Goal: Information Seeking & Learning: Learn about a topic

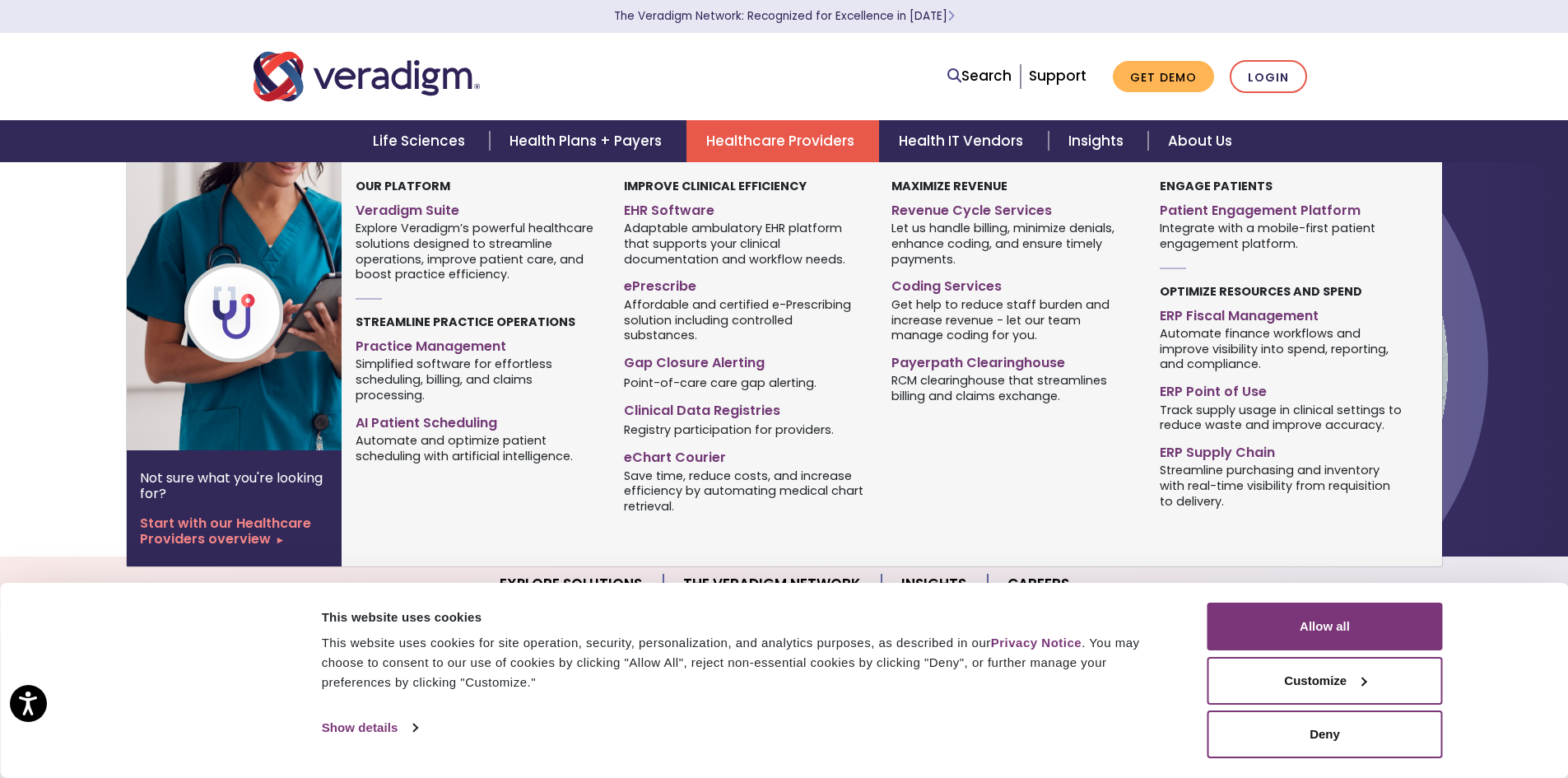
click at [811, 138] on link "Healthcare Providers" at bounding box center [783, 141] width 192 height 42
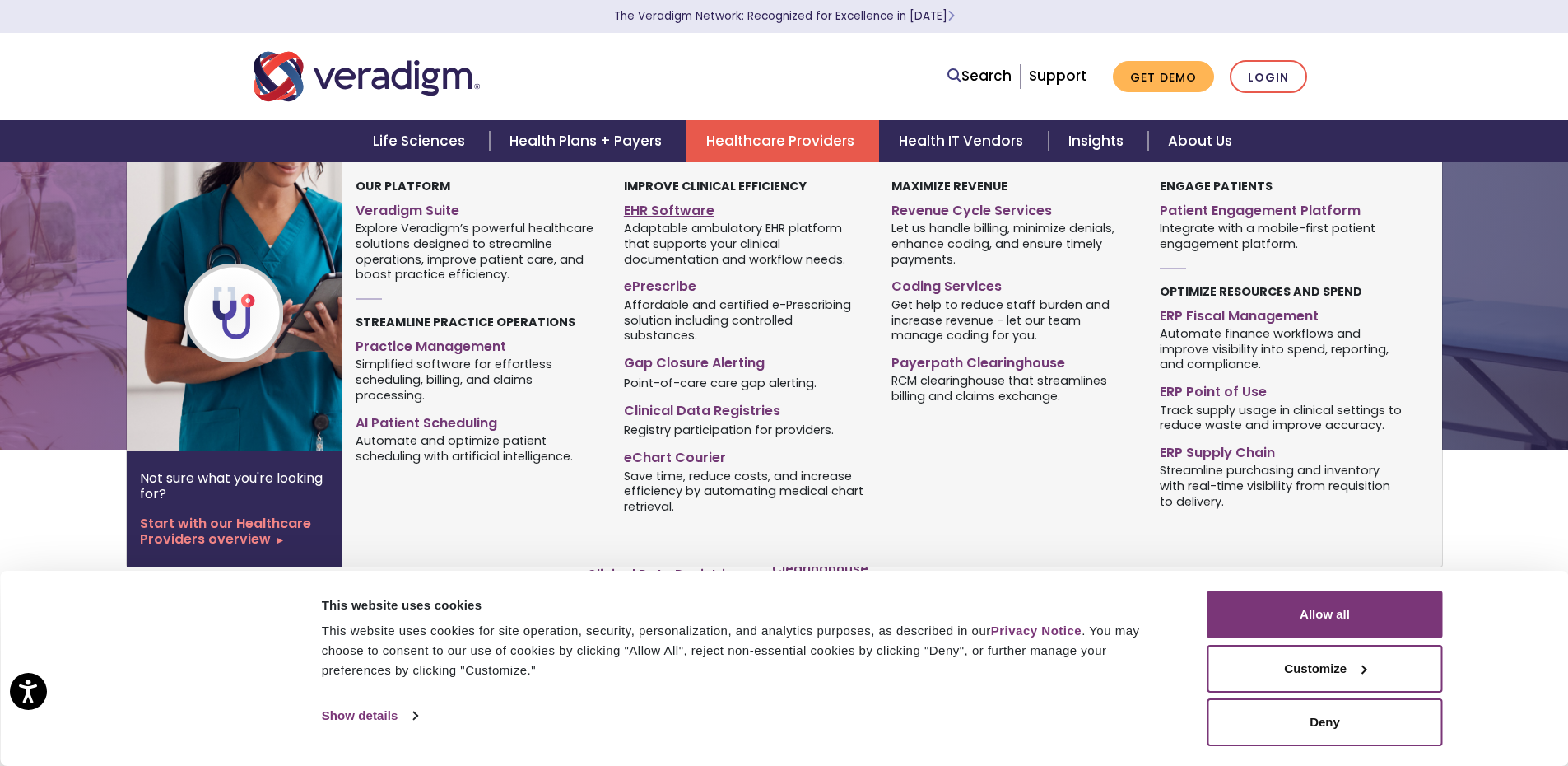
click at [676, 205] on link "EHR Software" at bounding box center [745, 208] width 243 height 24
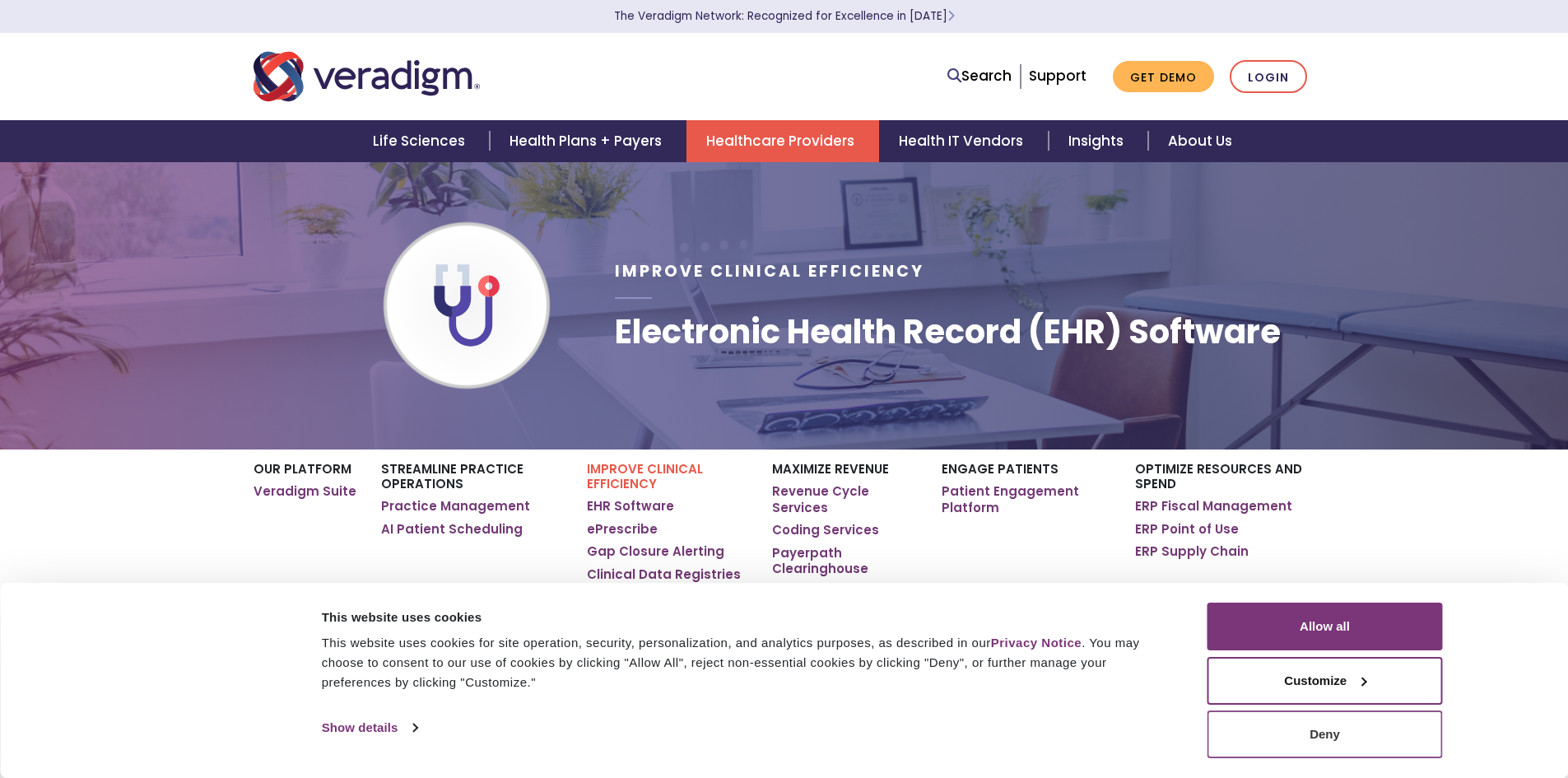
click at [1369, 749] on button "Deny" at bounding box center [1325, 734] width 236 height 48
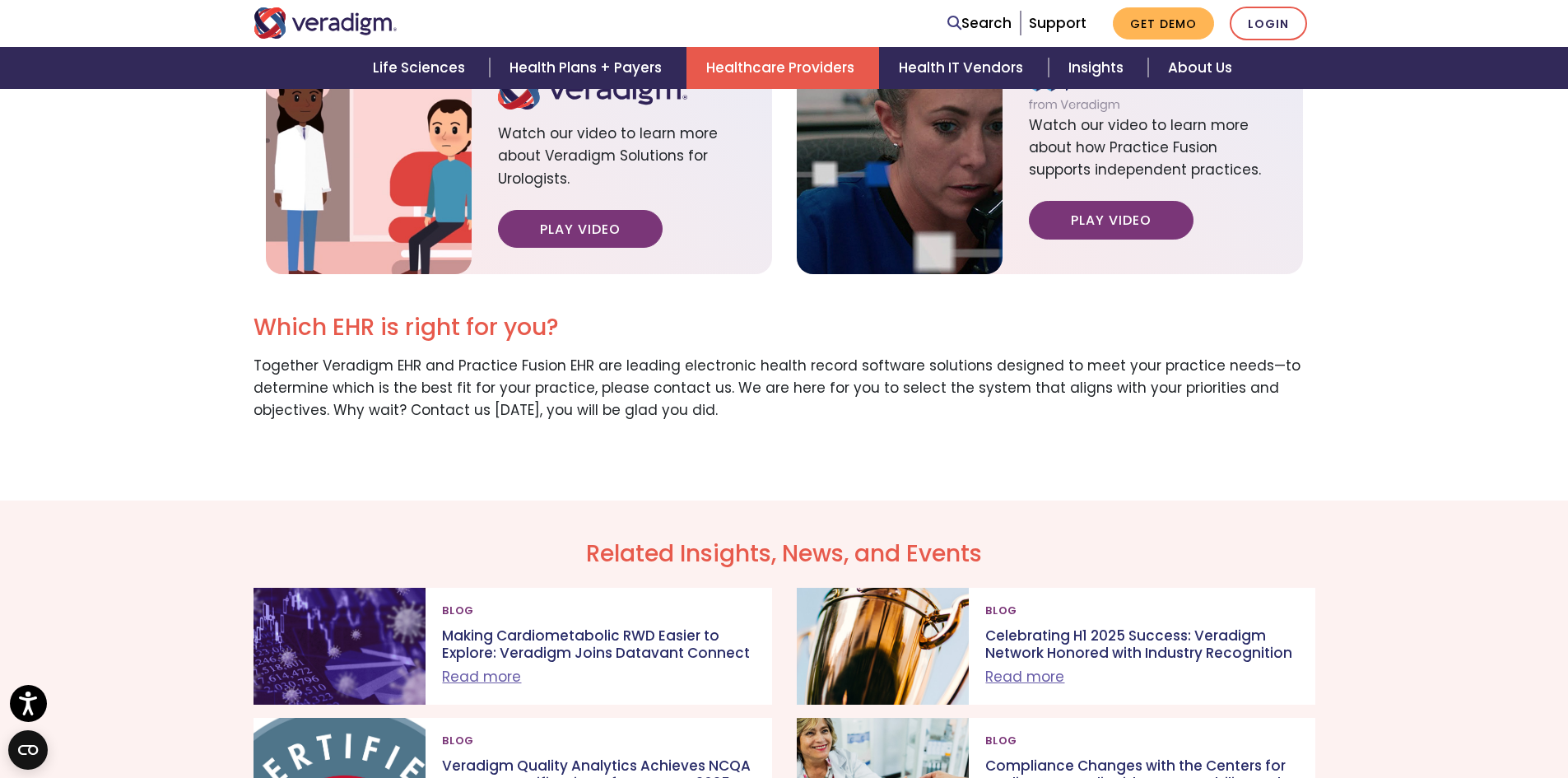
scroll to position [2554, 0]
